Goal: Transaction & Acquisition: Purchase product/service

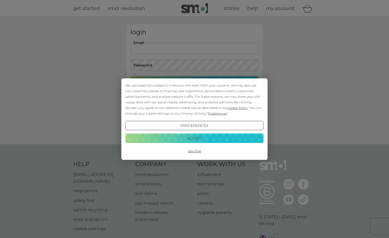
click at [195, 151] on button "Decline" at bounding box center [194, 151] width 138 height 10
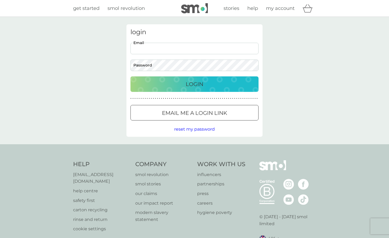
type input "[EMAIL_ADDRESS][DOMAIN_NAME]"
click at [192, 84] on p "Login" at bounding box center [195, 84] width 18 height 9
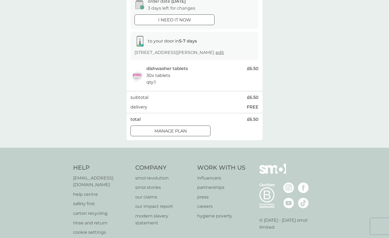
scroll to position [61, 0]
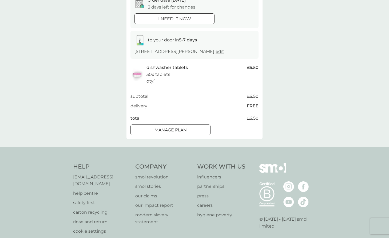
click at [168, 127] on div at bounding box center [170, 130] width 19 height 6
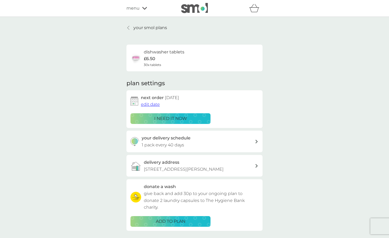
click at [145, 103] on span "edit date" at bounding box center [150, 104] width 19 height 5
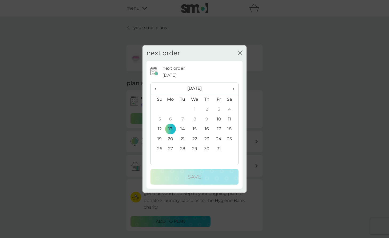
click at [170, 147] on td "27" at bounding box center [170, 149] width 12 height 10
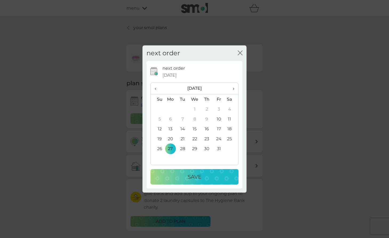
click at [194, 177] on p "Save" at bounding box center [195, 176] width 14 height 9
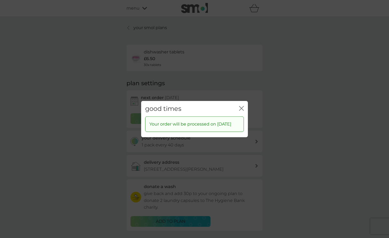
click at [242, 106] on icon "close" at bounding box center [241, 108] width 5 height 5
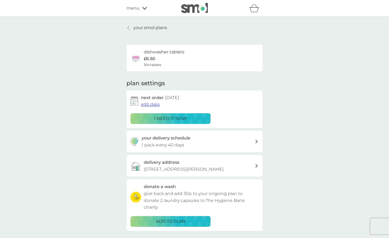
click at [128, 27] on icon at bounding box center [128, 28] width 2 height 4
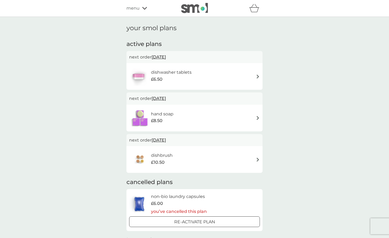
click at [258, 157] on img at bounding box center [258, 159] width 4 height 4
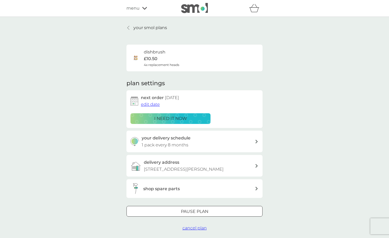
click at [257, 186] on icon at bounding box center [256, 188] width 2 height 4
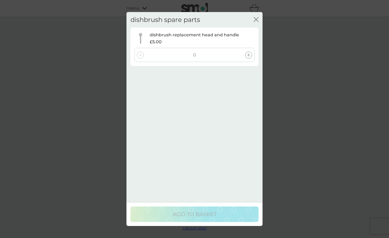
click at [199, 55] on div "0" at bounding box center [194, 55] width 120 height 14
click at [198, 55] on div "0" at bounding box center [194, 55] width 120 height 14
click at [181, 52] on div "0" at bounding box center [194, 55] width 120 height 14
click at [194, 34] on p "dishbrush replacement head and handle" at bounding box center [194, 34] width 89 height 7
click at [196, 54] on p "0" at bounding box center [194, 54] width 3 height 7
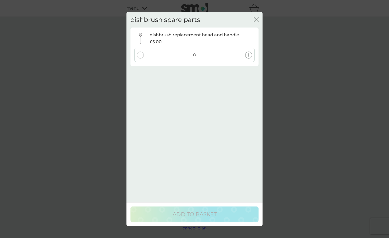
click at [249, 54] on icon at bounding box center [248, 54] width 3 height 3
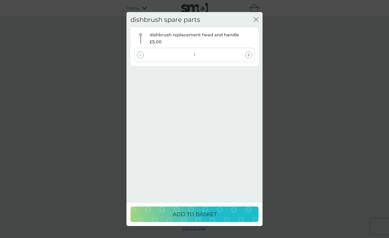
click at [197, 214] on p "ADD TO BASKET" at bounding box center [195, 214] width 44 height 9
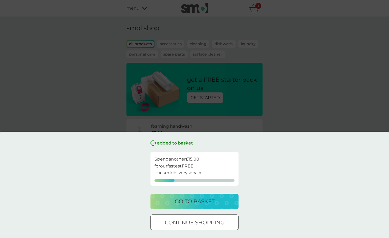
click at [195, 222] on div at bounding box center [194, 221] width 1 height 1
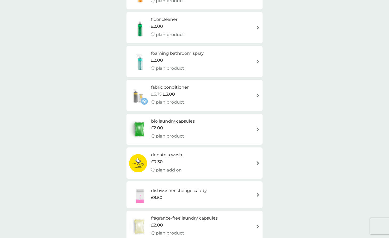
scroll to position [176, 0]
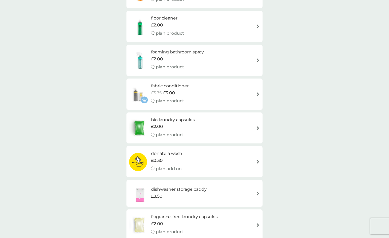
click at [258, 191] on img at bounding box center [258, 193] width 4 height 4
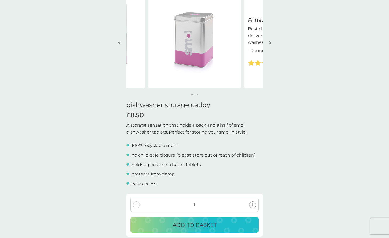
scroll to position [38, 0]
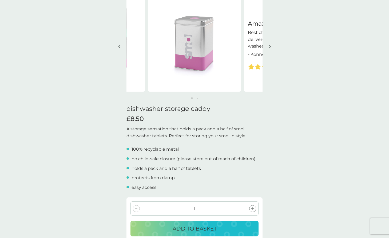
click at [196, 226] on p "ADD TO BASKET" at bounding box center [195, 228] width 44 height 9
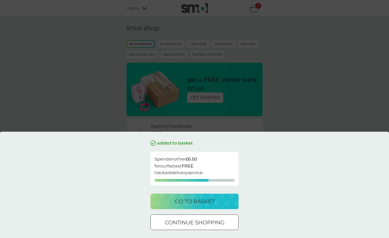
click at [196, 223] on div at bounding box center [194, 223] width 19 height 6
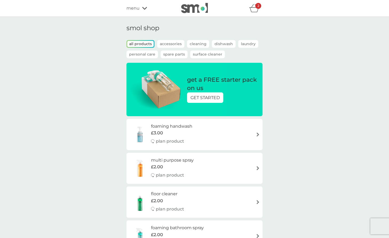
click at [169, 43] on p "Accessories" at bounding box center [170, 44] width 27 height 8
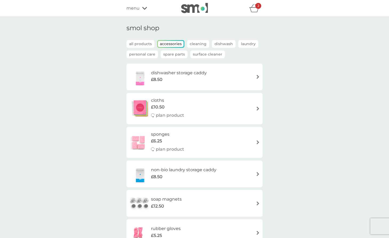
click at [197, 44] on p "Cleaning" at bounding box center [198, 44] width 22 height 8
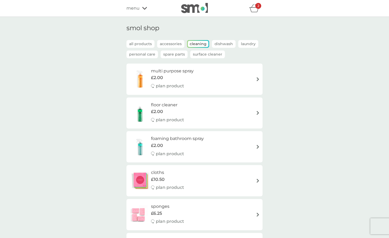
click at [206, 55] on p "Surface Cleaner" at bounding box center [207, 54] width 35 height 8
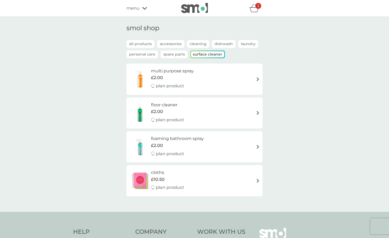
click at [148, 54] on p "Personal Care" at bounding box center [141, 54] width 31 height 8
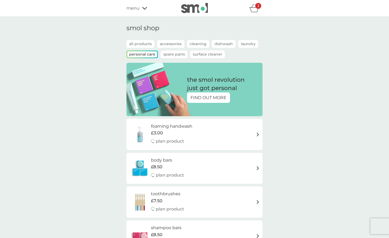
click at [247, 44] on p "Laundry" at bounding box center [248, 44] width 20 height 8
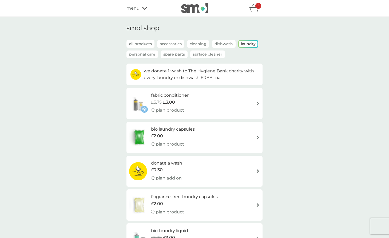
click at [142, 43] on p "all products" at bounding box center [140, 44] width 28 height 8
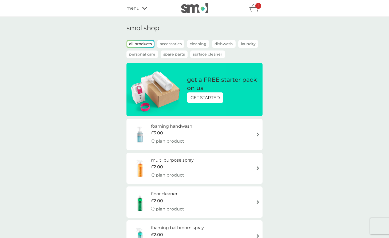
click at [254, 11] on icon "basket" at bounding box center [254, 8] width 10 height 8
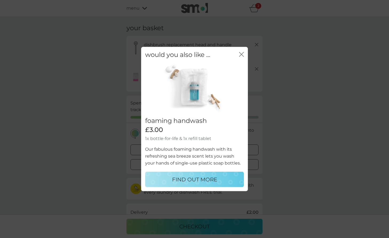
click at [241, 53] on icon "close" at bounding box center [241, 54] width 5 height 5
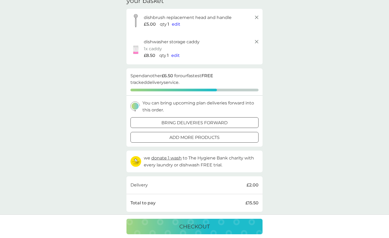
scroll to position [27, 0]
click at [195, 121] on div at bounding box center [194, 122] width 19 height 6
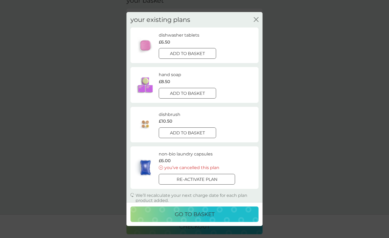
click at [186, 53] on div at bounding box center [187, 54] width 19 height 6
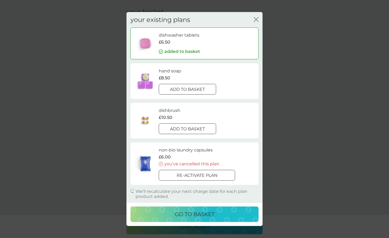
scroll to position [26, 0]
click at [195, 214] on p "go to basket" at bounding box center [195, 214] width 40 height 9
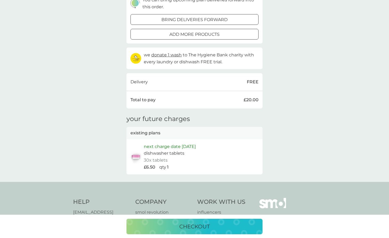
scroll to position [184, 0]
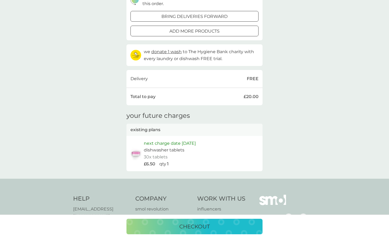
click at [193, 225] on p "checkout" at bounding box center [194, 226] width 30 height 9
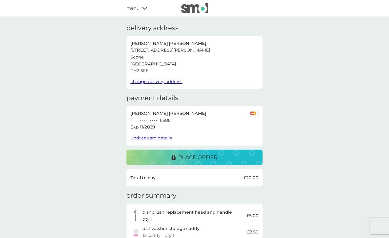
click at [194, 154] on p "place order" at bounding box center [197, 157] width 39 height 9
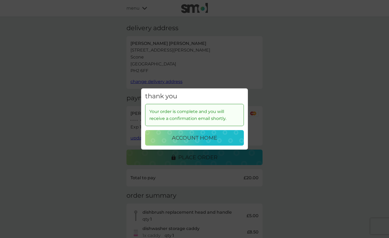
click at [186, 136] on p "account home" at bounding box center [194, 137] width 45 height 9
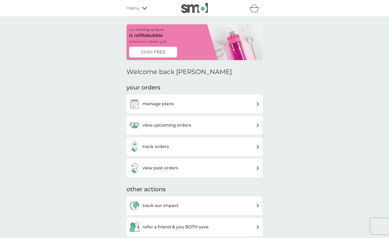
click at [144, 8] on icon at bounding box center [144, 8] width 5 height 3
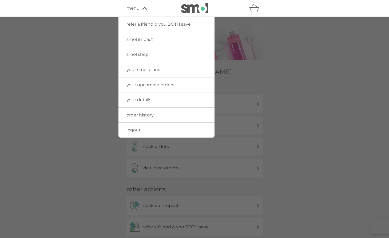
click at [135, 129] on span "logout" at bounding box center [133, 129] width 14 height 5
